Goal: Find specific page/section: Find specific page/section

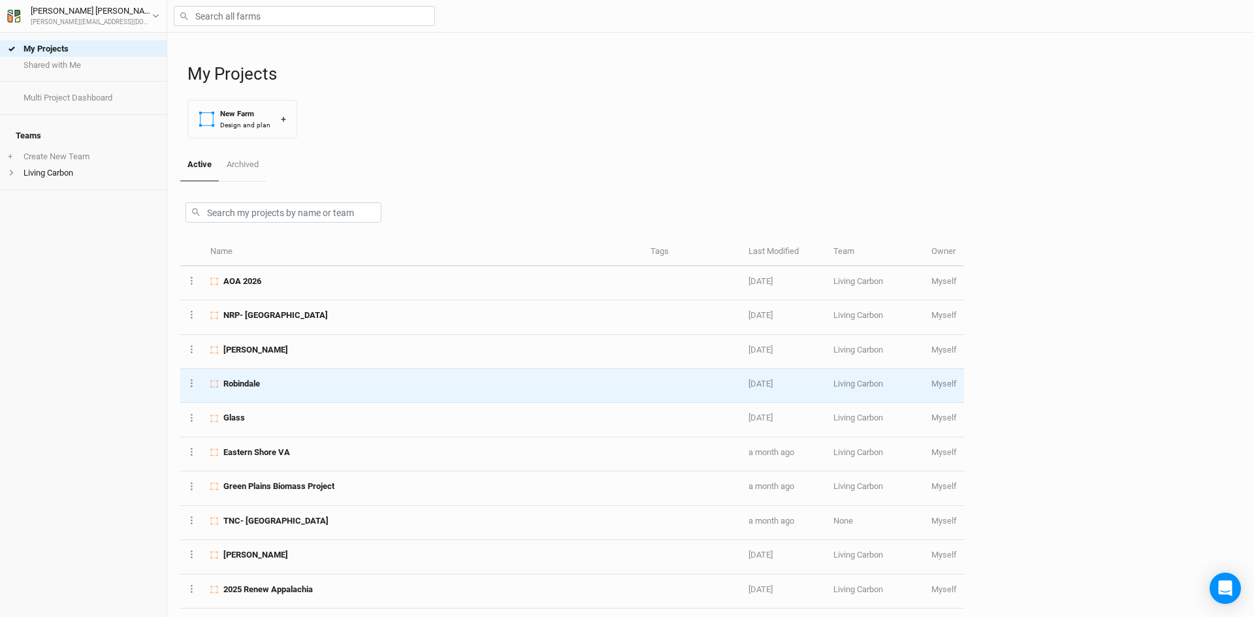
click at [271, 379] on div "Robindale" at bounding box center [422, 384] width 425 height 12
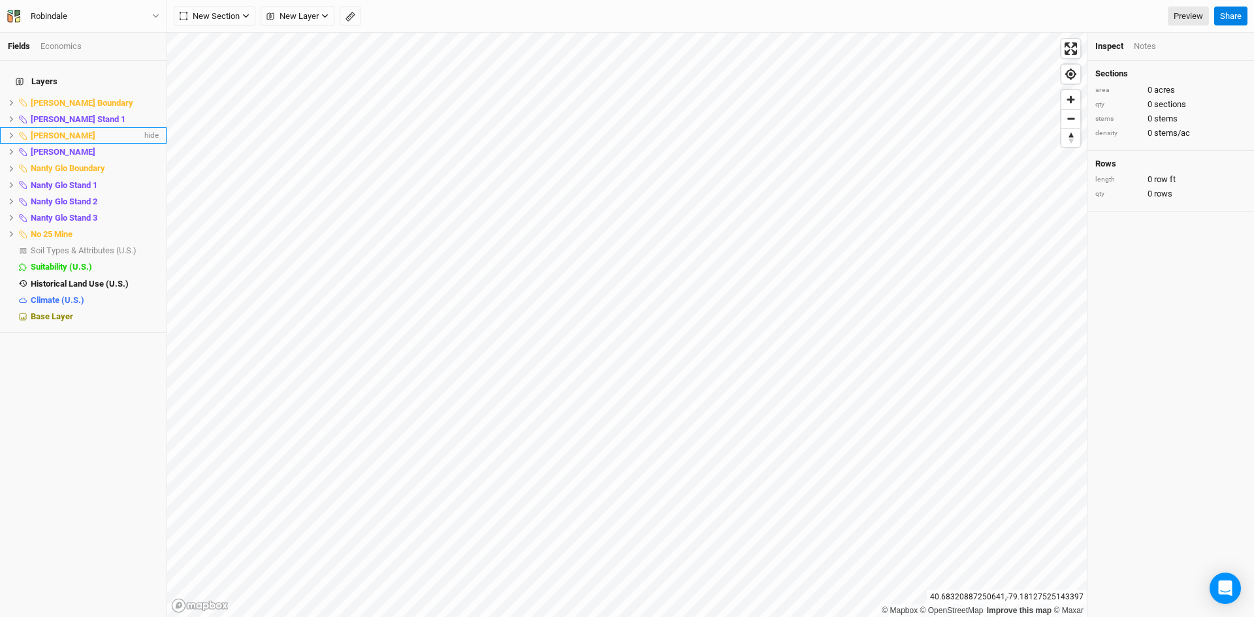
click at [7, 127] on li "[PERSON_NAME] hide" at bounding box center [83, 135] width 167 height 16
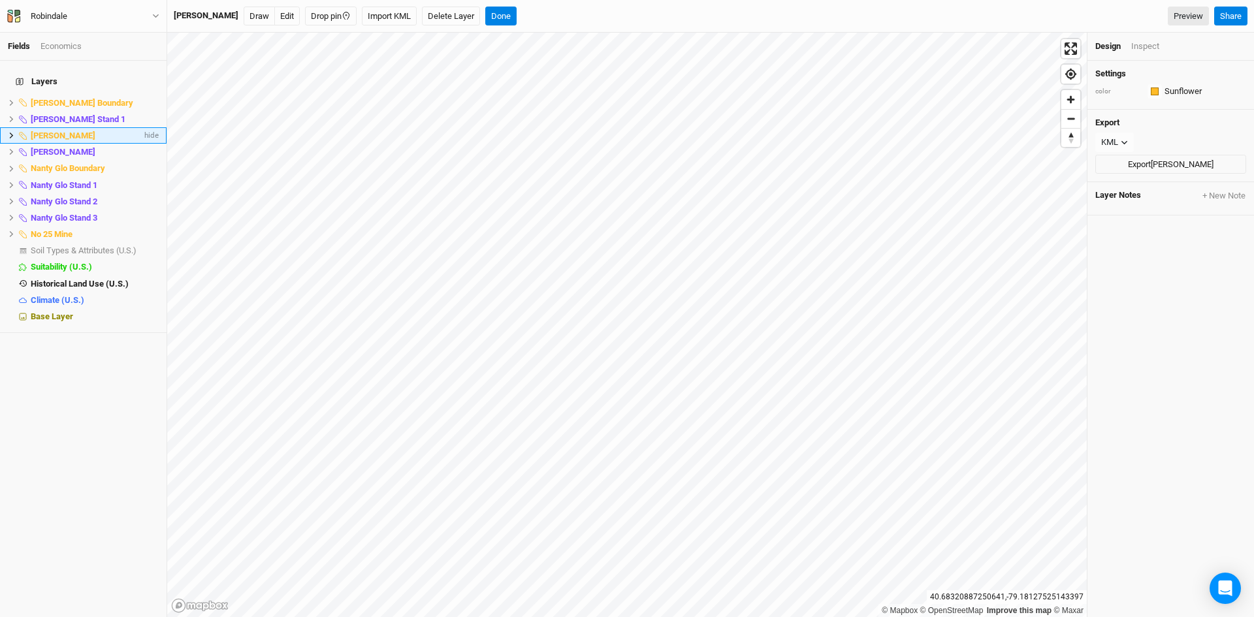
click at [8, 132] on icon at bounding box center [11, 135] width 7 height 7
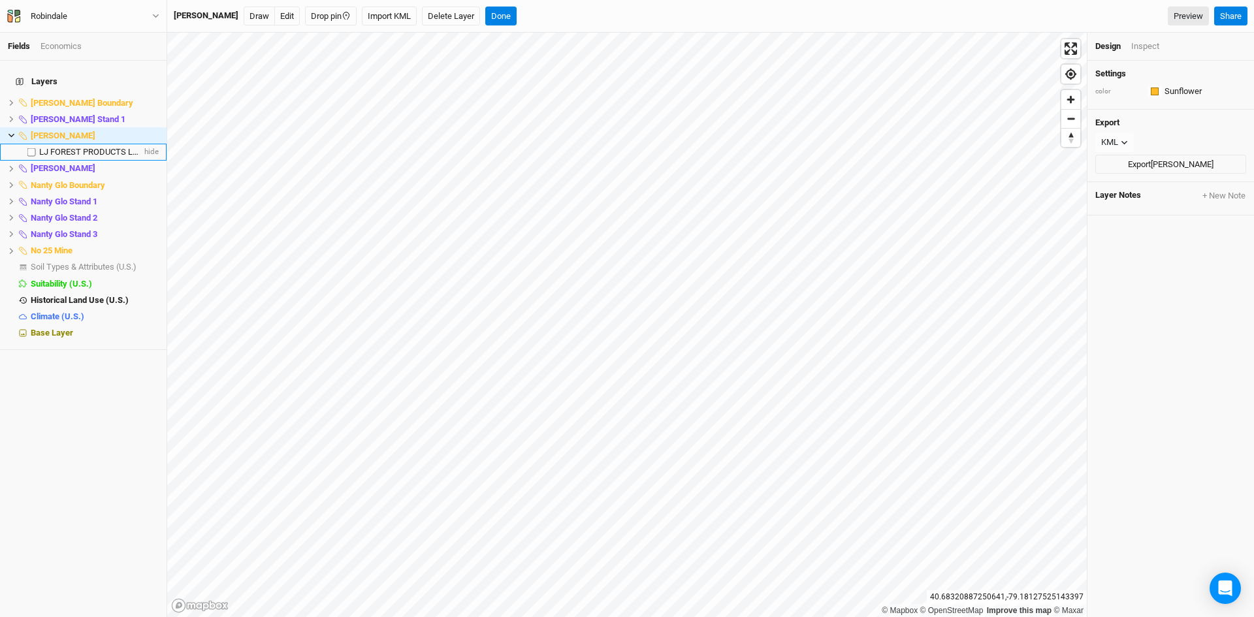
click at [68, 147] on span "LJ FOREST PRODUCTS LLC" at bounding box center [90, 152] width 103 height 10
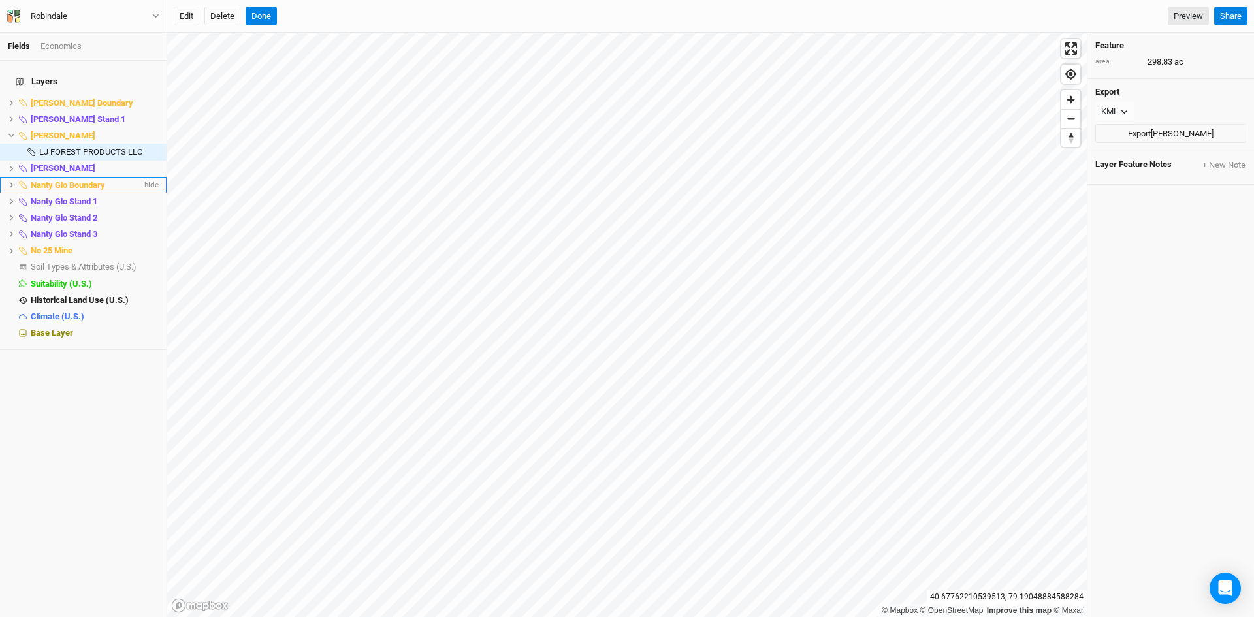
click at [13, 182] on icon at bounding box center [11, 185] width 7 height 7
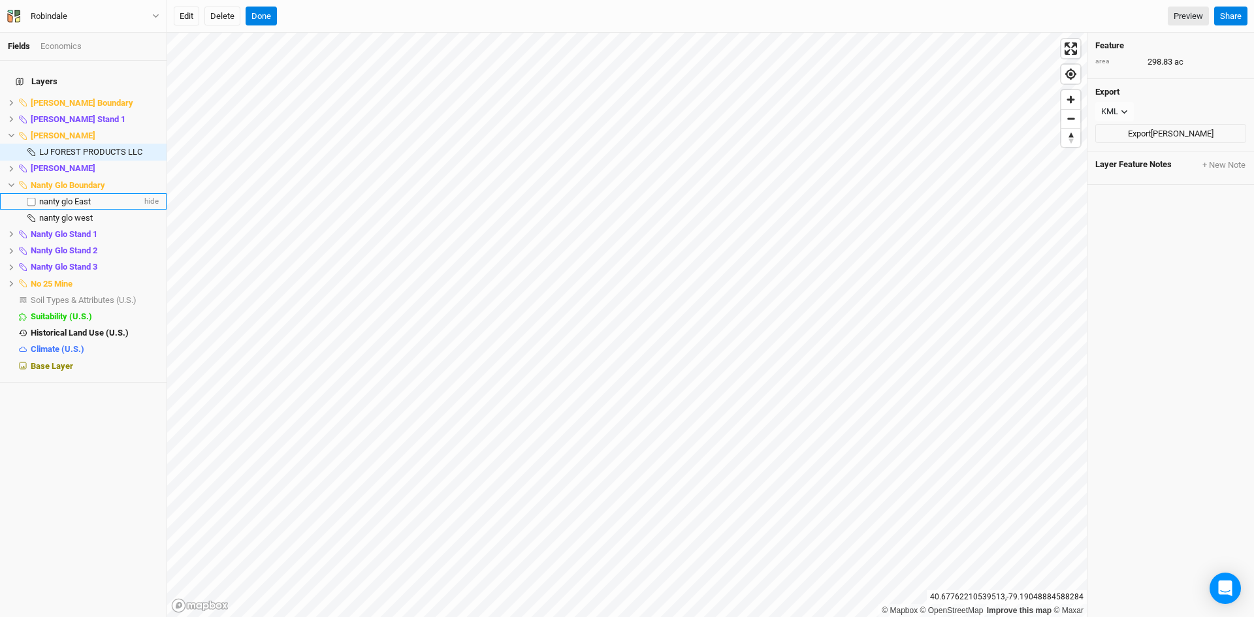
click at [63, 197] on span "nanty glo East" at bounding box center [65, 202] width 52 height 10
click at [45, 279] on span "No 25 Mine" at bounding box center [52, 284] width 42 height 10
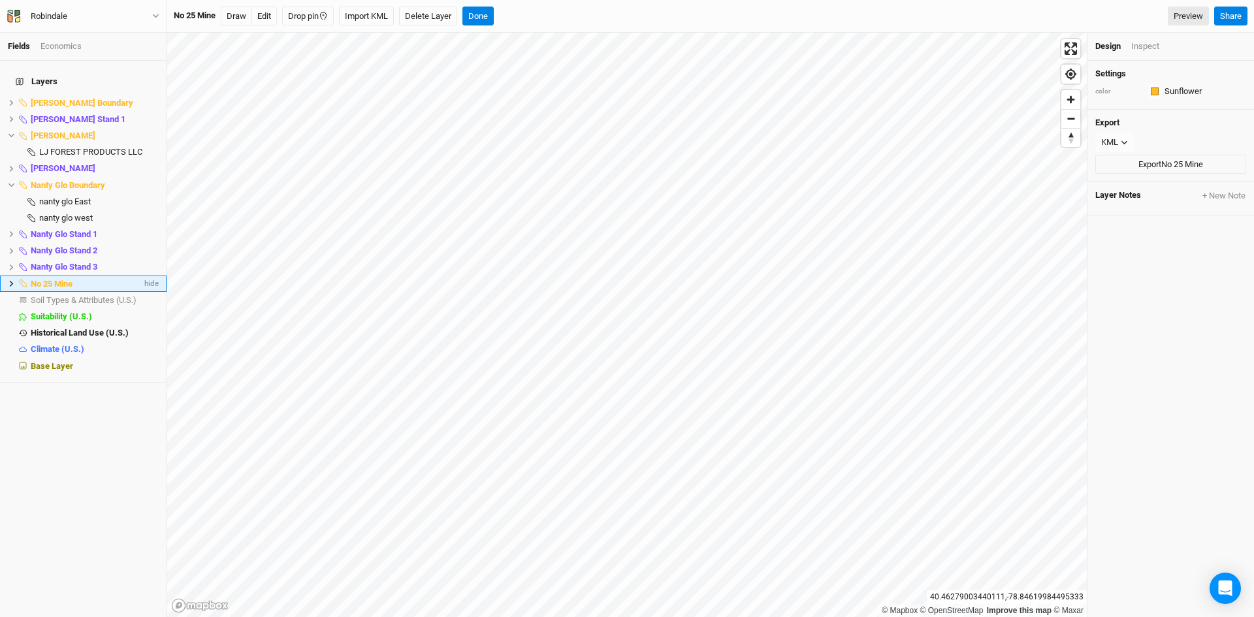
click at [8, 280] on icon at bounding box center [11, 283] width 7 height 7
click at [57, 295] on span "no 25 mine" at bounding box center [59, 300] width 40 height 10
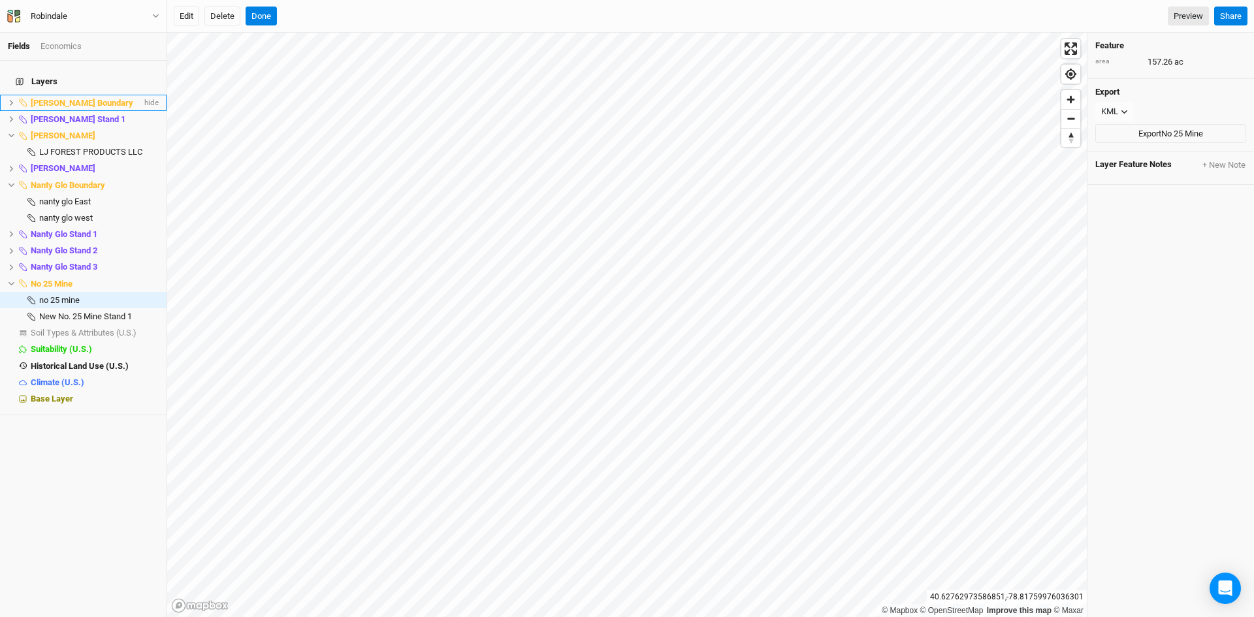
click at [9, 99] on icon at bounding box center [11, 102] width 7 height 7
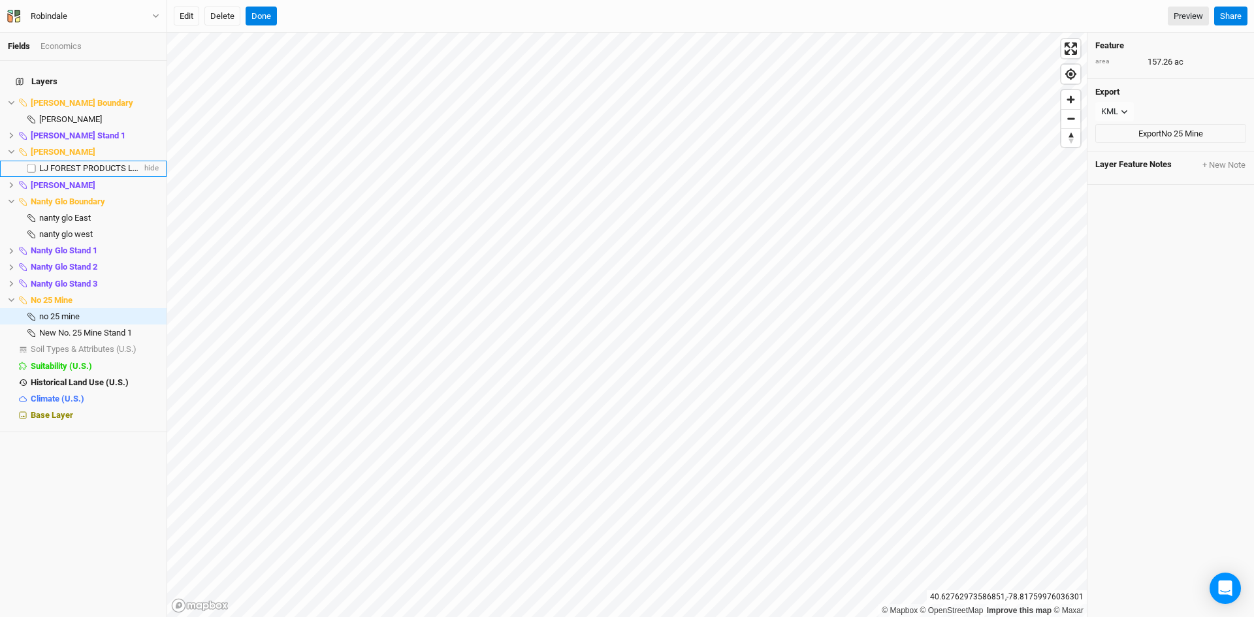
click at [75, 161] on li "LJ FOREST PRODUCTS LLC hide" at bounding box center [83, 169] width 167 height 16
click at [70, 163] on span "LJ FOREST PRODUCTS LLC" at bounding box center [90, 168] width 103 height 10
click at [11, 182] on icon at bounding box center [11, 185] width 7 height 7
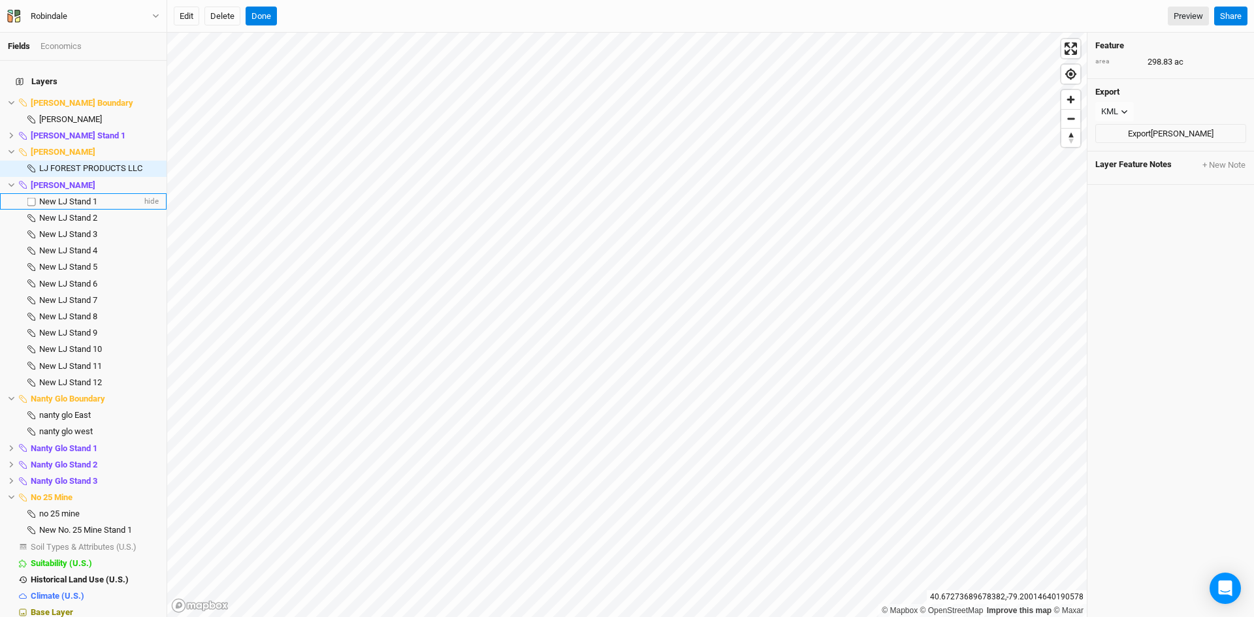
click at [76, 197] on span "New LJ Stand 1" at bounding box center [68, 202] width 58 height 10
